Goal: Task Accomplishment & Management: Manage account settings

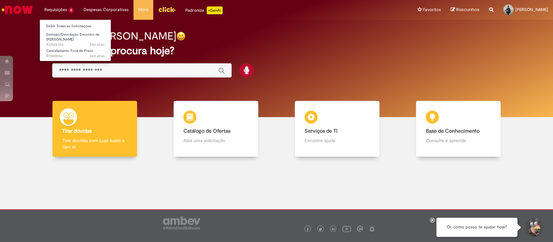
click at [62, 14] on li "Requisições 2 Exibir Todas as Solicitações Emissão/Devolução Encontro de Contas…" at bounding box center [59, 9] width 39 height 19
click at [72, 25] on link "Exibir Todas as Solicitações" at bounding box center [75, 26] width 71 height 7
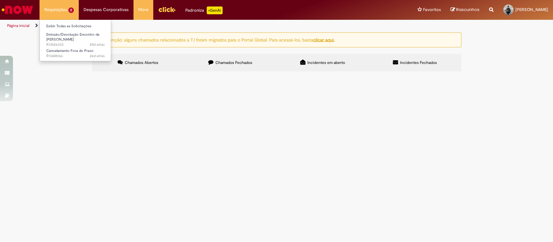
click at [67, 9] on li "Requisições 2 Exibir Todas as Solicitações Emissão/Devolução Encontro de Contas…" at bounding box center [59, 9] width 39 height 19
drag, startPoint x: 74, startPoint y: 53, endPoint x: 90, endPoint y: 69, distance: 22.7
click at [0, 0] on span "26d atrás 26 dias atrás R13485166" at bounding box center [0, 0] width 0 height 0
click at [0, 0] on td at bounding box center [0, 0] width 0 height 0
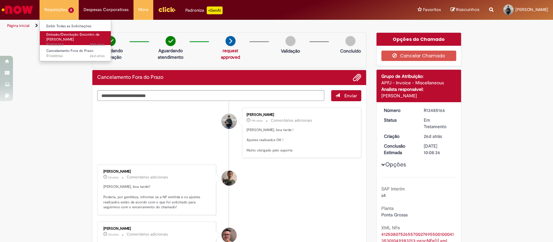
click at [70, 35] on span "Emissão/Devolução Encontro de [PERSON_NAME]" at bounding box center [72, 37] width 53 height 10
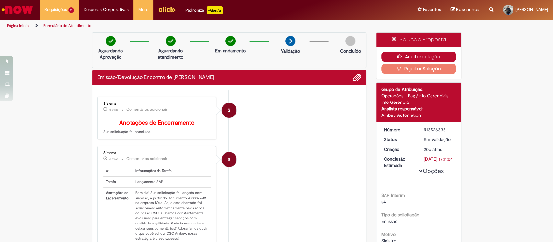
click at [430, 58] on button "Aceitar solução" at bounding box center [418, 57] width 75 height 10
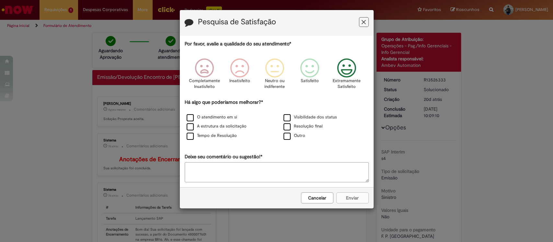
click at [341, 65] on icon "Feedback" at bounding box center [346, 67] width 24 height 19
click at [194, 116] on label "O atendimento em si" at bounding box center [212, 117] width 51 height 6
click at [354, 198] on button "Enviar" at bounding box center [352, 197] width 32 height 11
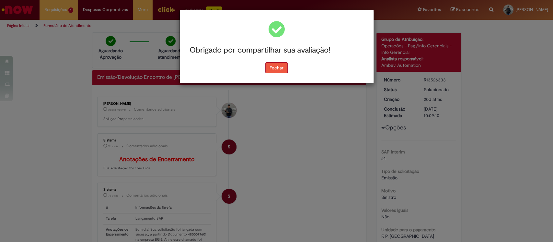
click at [284, 69] on button "Fechar" at bounding box center [276, 67] width 22 height 11
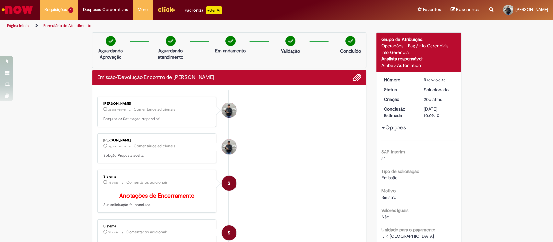
click at [31, 24] on icon "Trilhas de página" at bounding box center [34, 26] width 8 height 4
click at [24, 25] on link "Página inicial" at bounding box center [18, 25] width 22 height 5
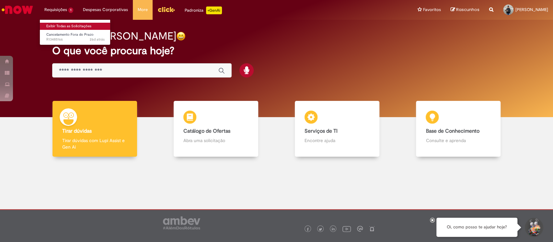
click at [69, 25] on link "Exibir Todas as Solicitações" at bounding box center [75, 26] width 71 height 7
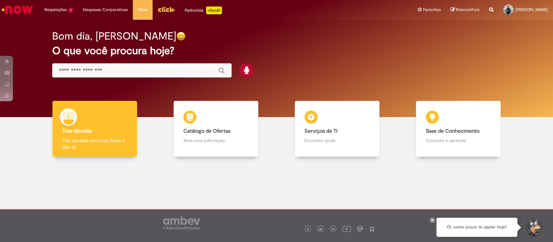
click at [135, 66] on div "Global" at bounding box center [142, 70] width 180 height 15
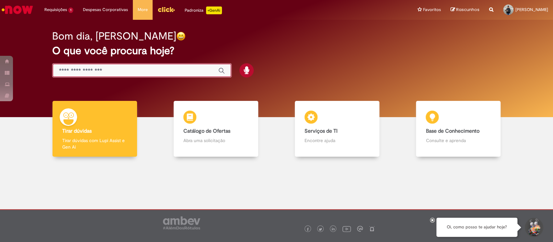
click at [128, 70] on input "Basta digitar aqui" at bounding box center [135, 70] width 153 height 7
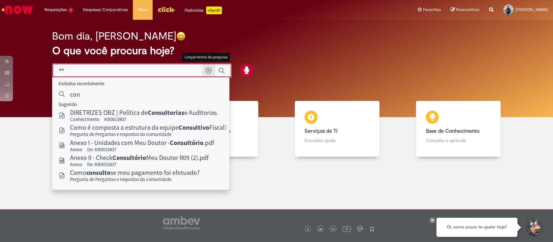
type input "*"
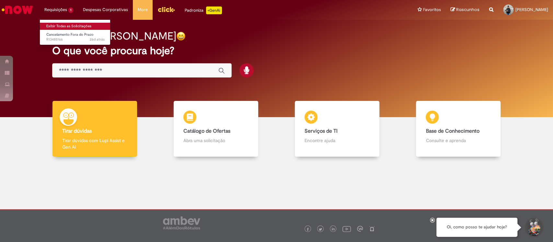
click at [69, 25] on link "Exibir Todas as Solicitações" at bounding box center [75, 26] width 71 height 7
